Goal: Information Seeking & Learning: Understand process/instructions

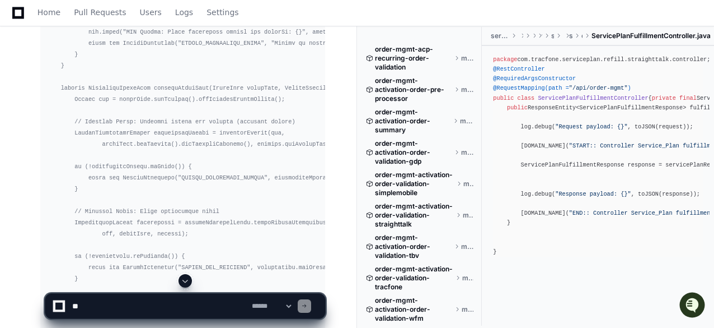
scroll to position [4456, 0]
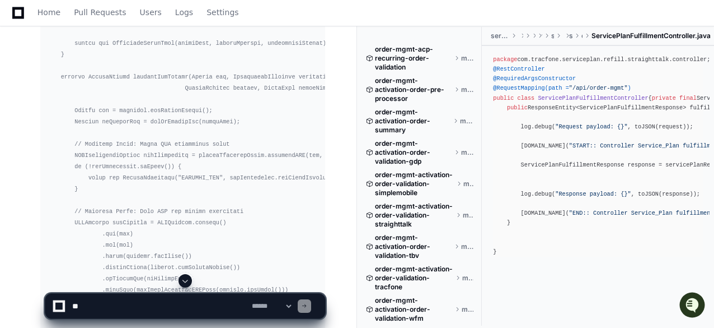
click at [186, 279] on span at bounding box center [185, 280] width 9 height 9
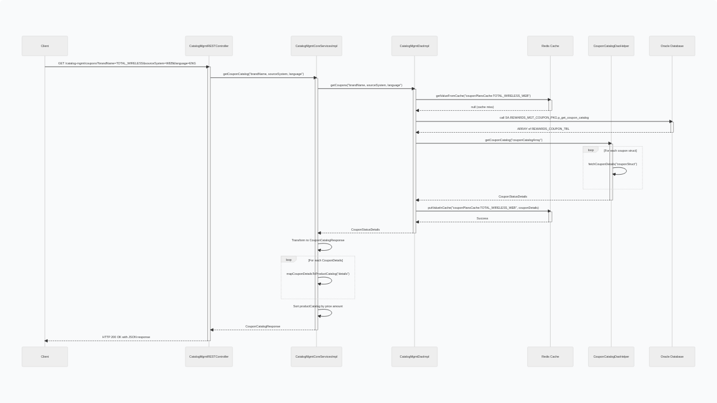
click at [271, 155] on img at bounding box center [358, 201] width 717 height 403
click at [417, 157] on img at bounding box center [358, 201] width 717 height 403
